Goal: Information Seeking & Learning: Compare options

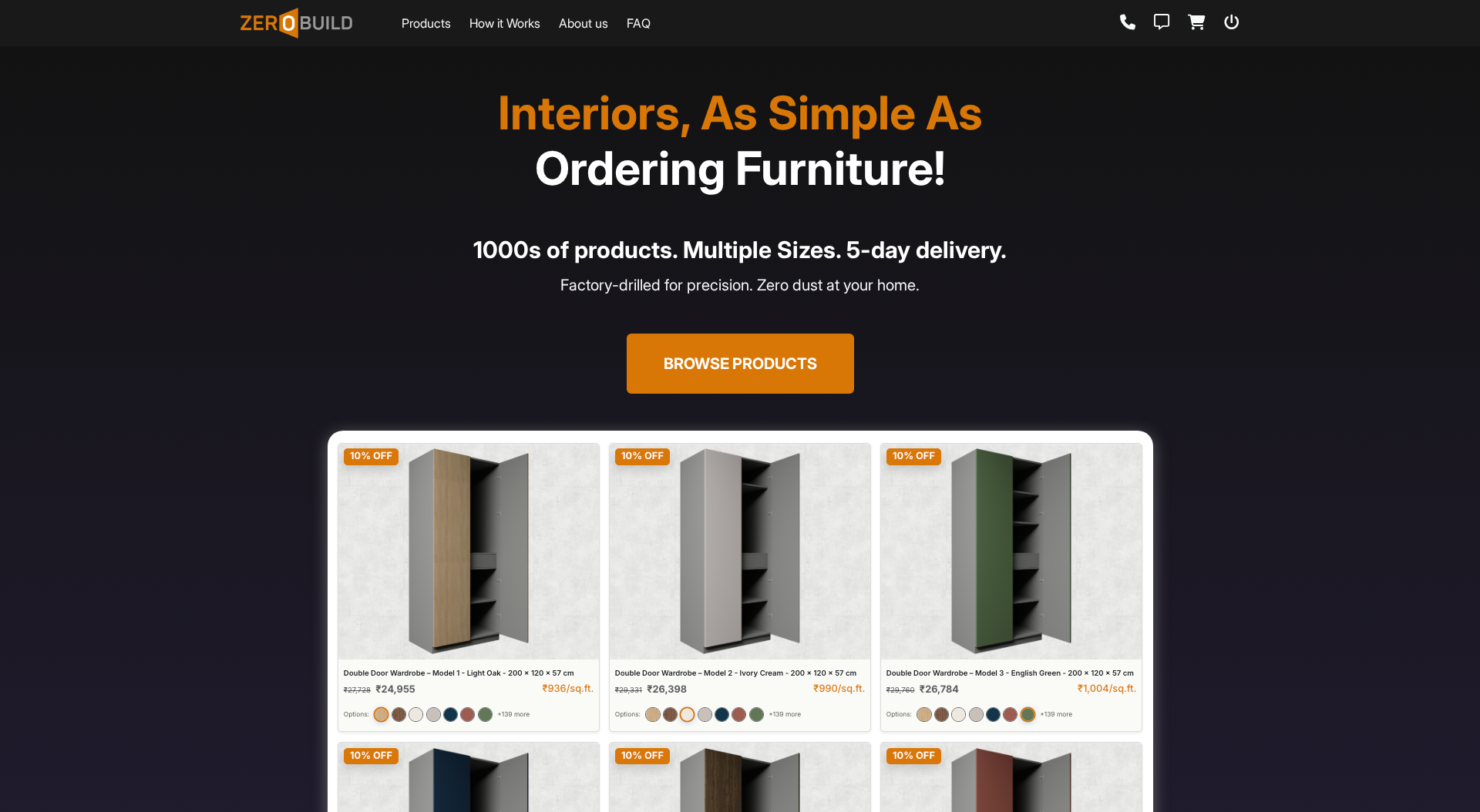
click at [1254, 256] on section "Interiors, As Simple As Ordering Furniture! 1000s of products. Multiple Sizes. …" at bounding box center [740, 562] width 1480 height 1033
click at [750, 360] on button "Browse Products" at bounding box center [740, 363] width 227 height 60
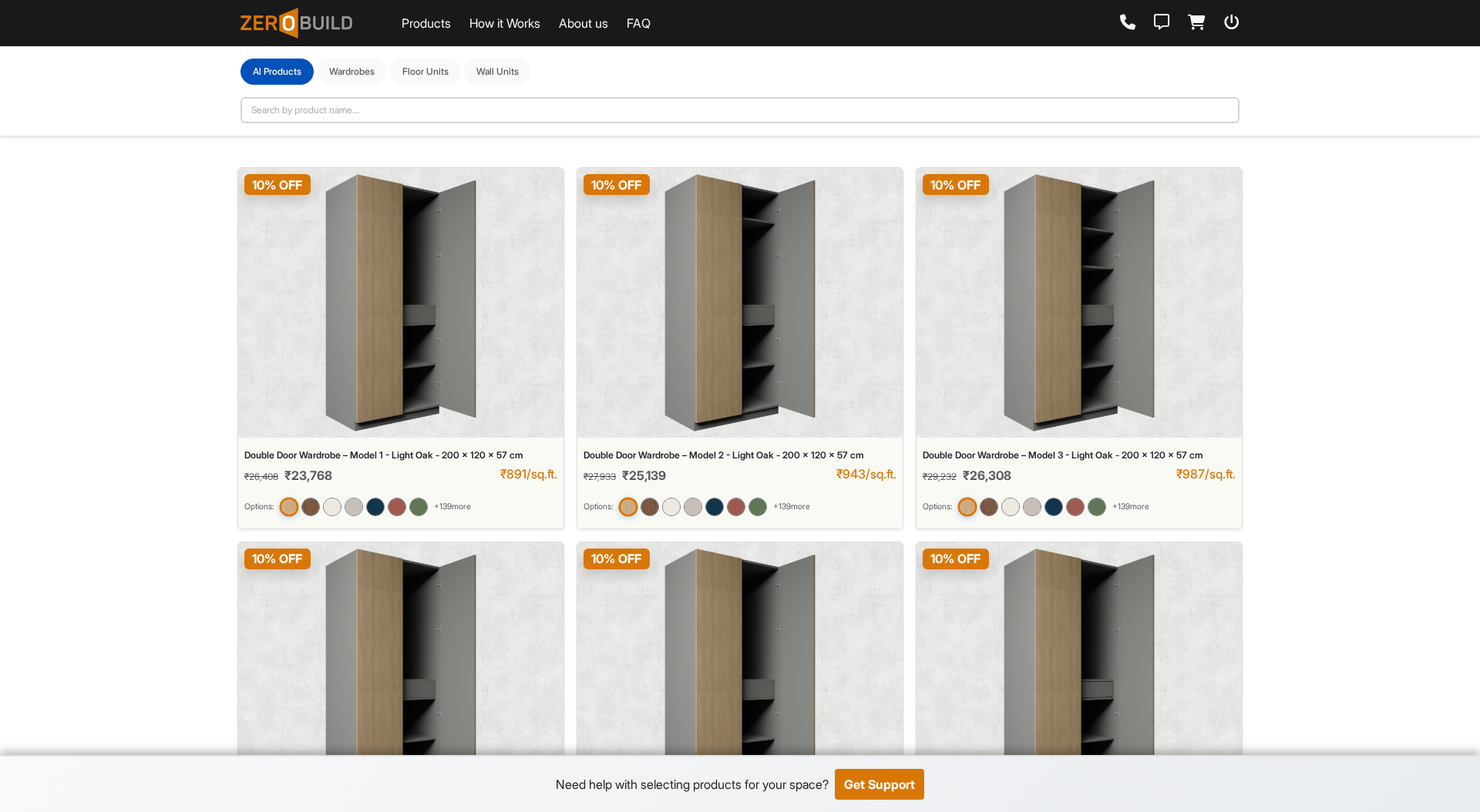
click at [412, 263] on img at bounding box center [401, 303] width 151 height 257
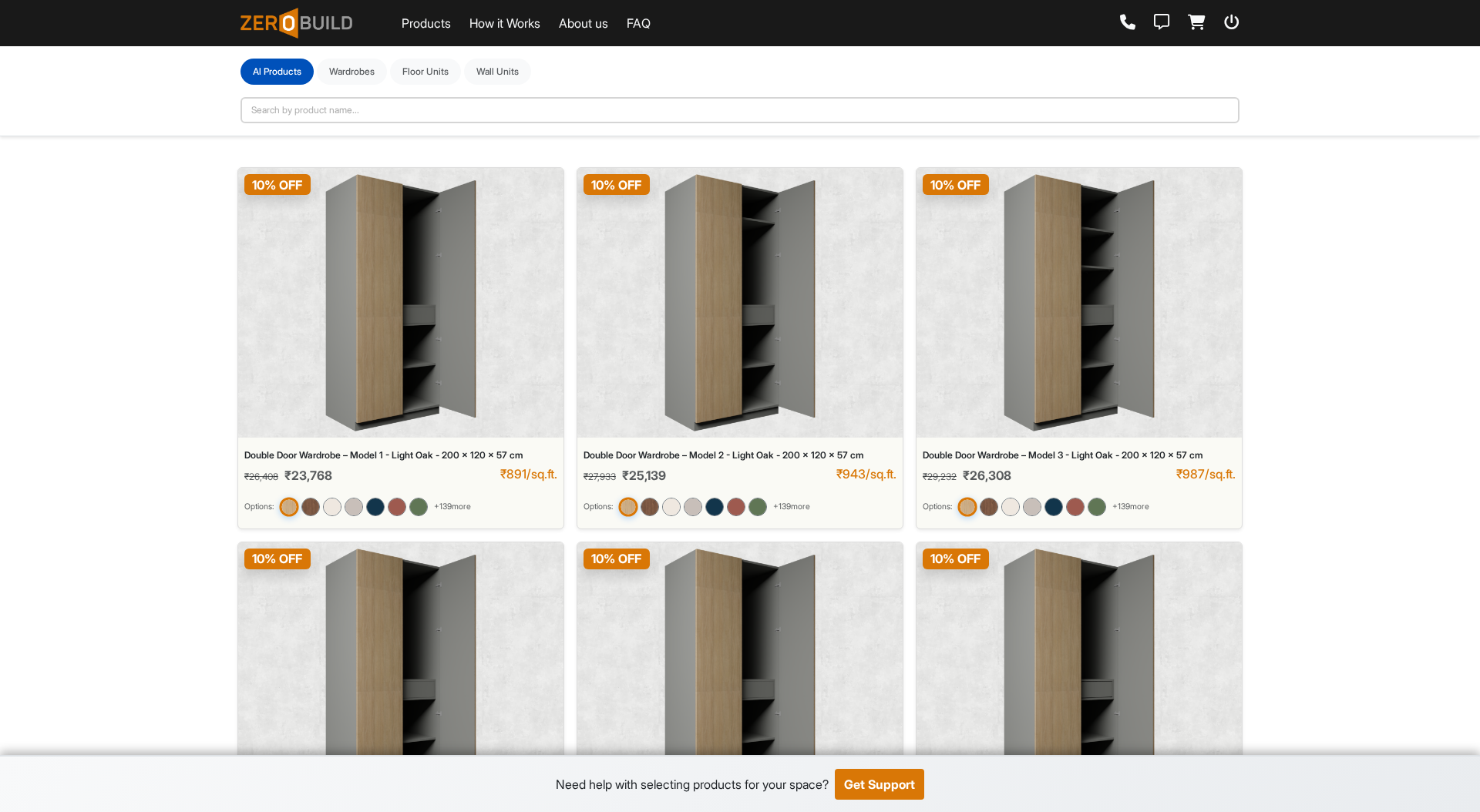
click at [410, 335] on img at bounding box center [401, 303] width 151 height 257
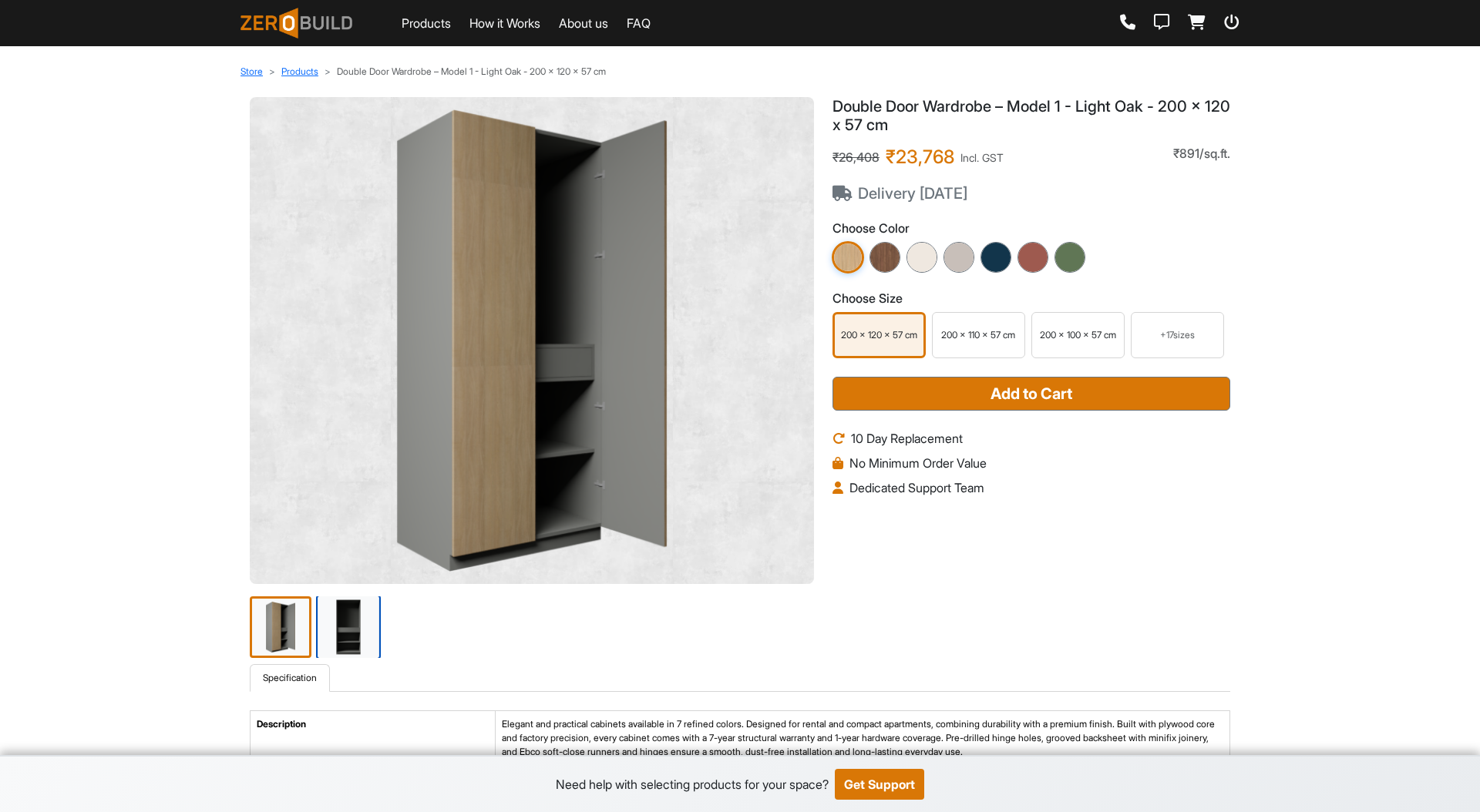
click at [361, 632] on img at bounding box center [348, 627] width 65 height 65
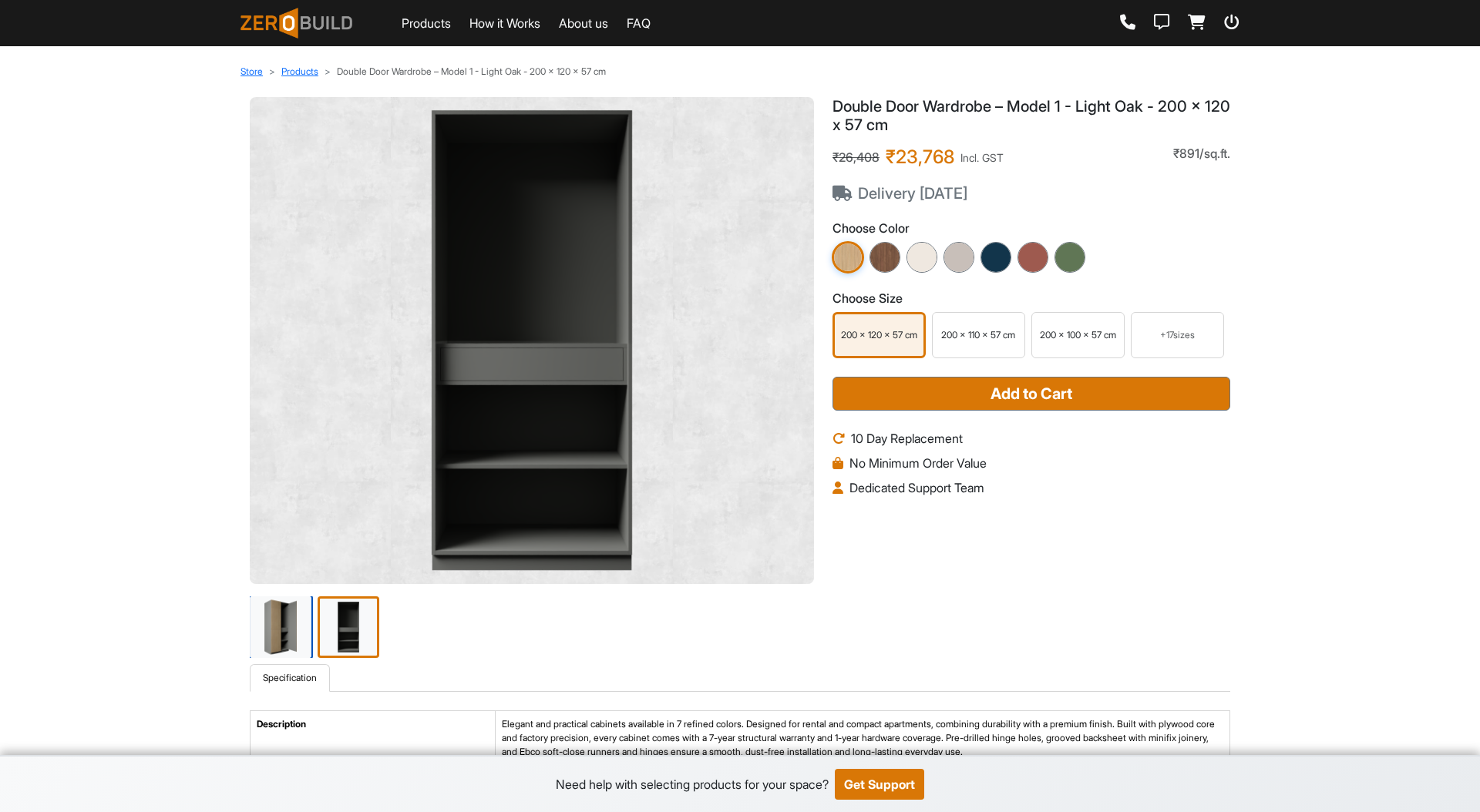
click at [257, 626] on img at bounding box center [280, 627] width 65 height 65
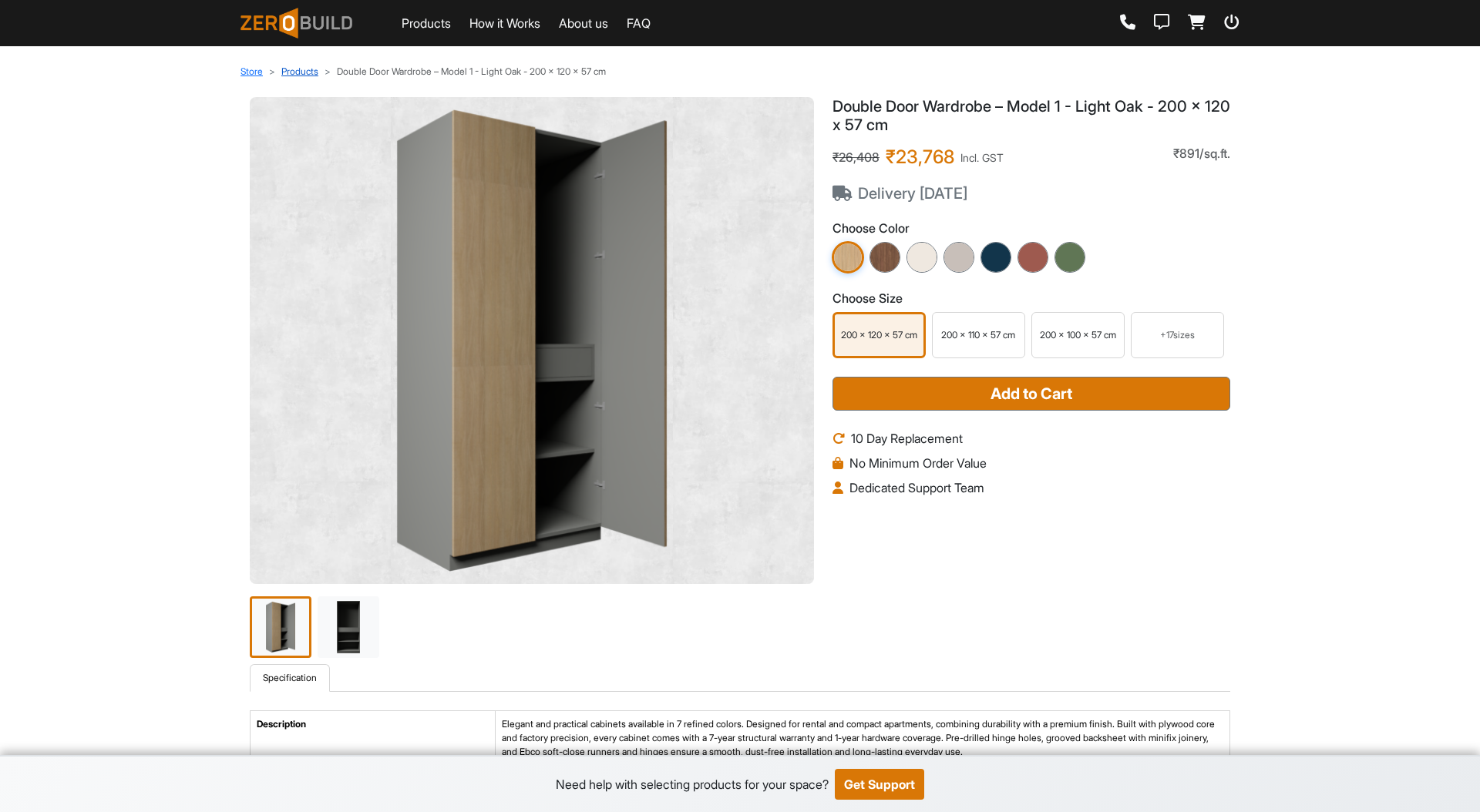
click at [291, 74] on link "Products" at bounding box center [299, 71] width 37 height 11
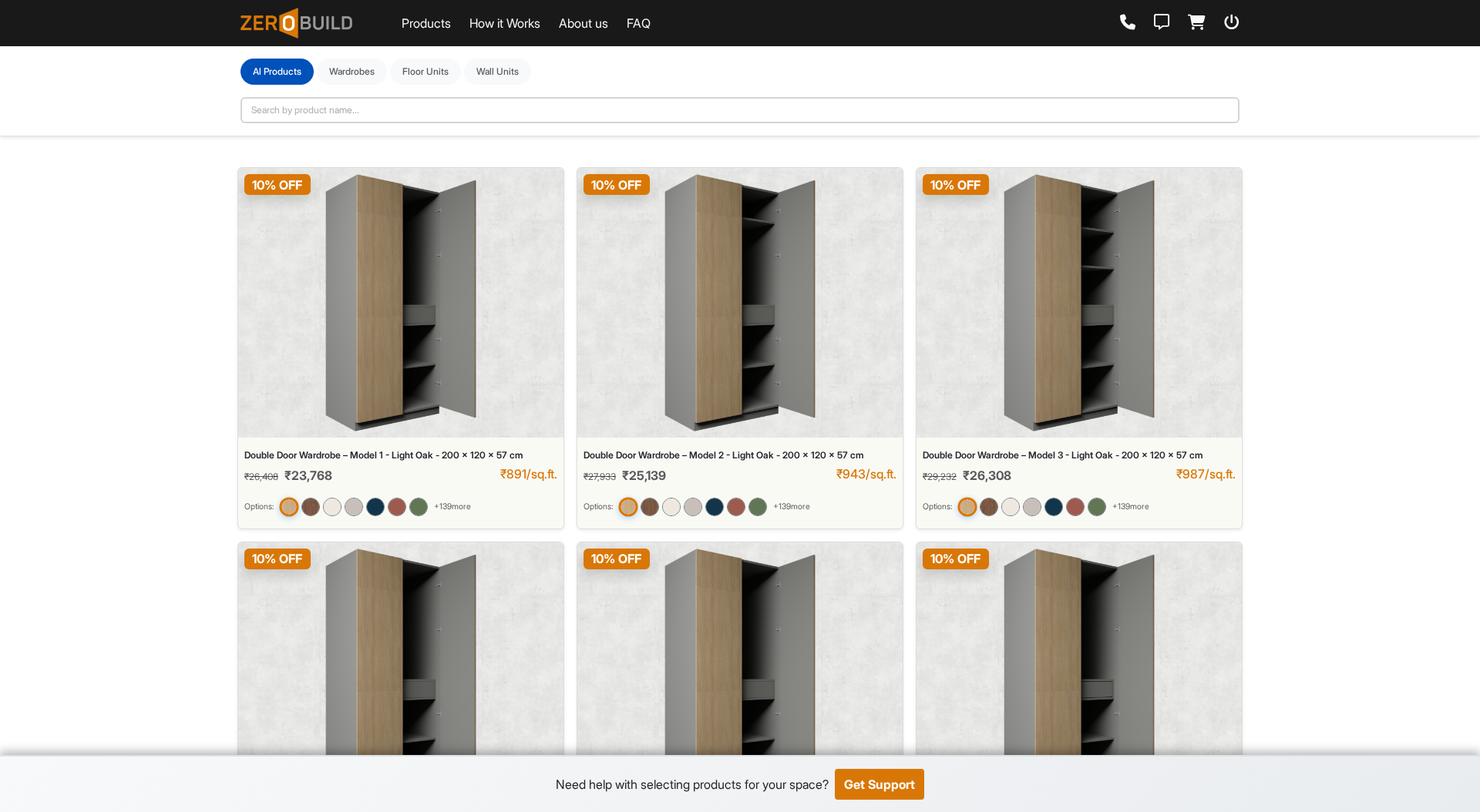
click at [1072, 259] on img at bounding box center [1079, 303] width 151 height 257
